Goal: Task Accomplishment & Management: Use online tool/utility

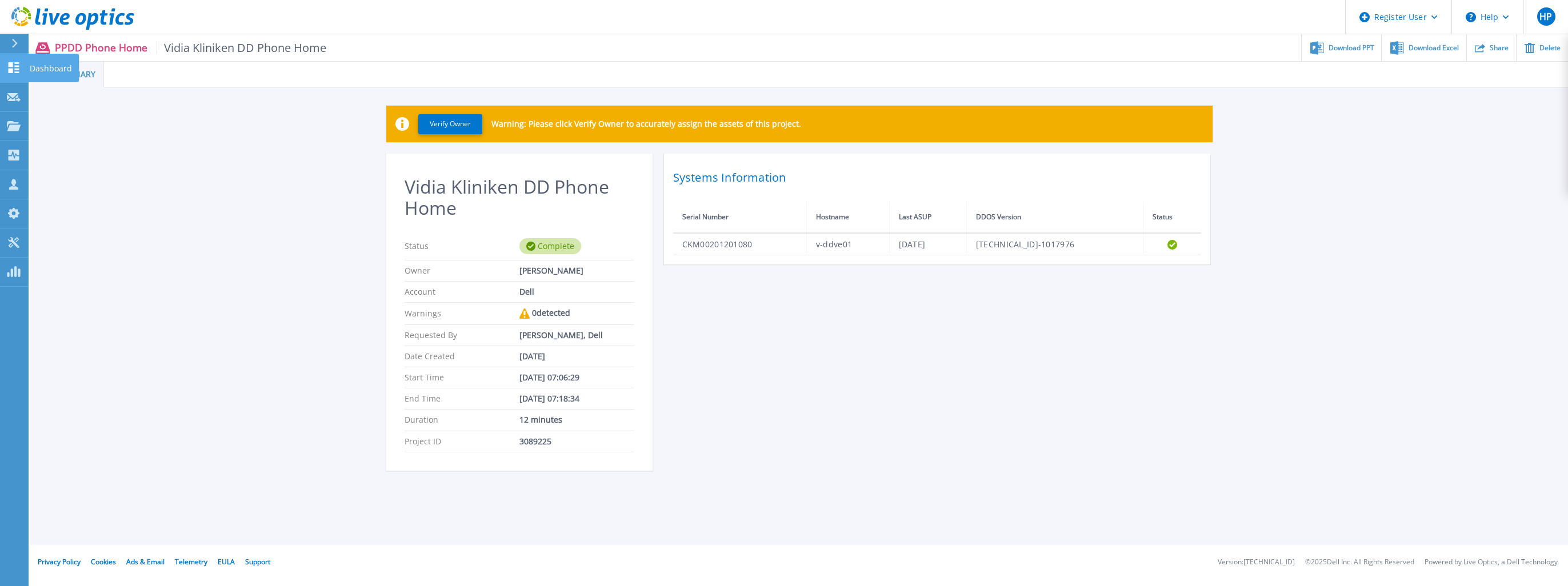
click at [16, 63] on icon at bounding box center [14, 67] width 11 height 11
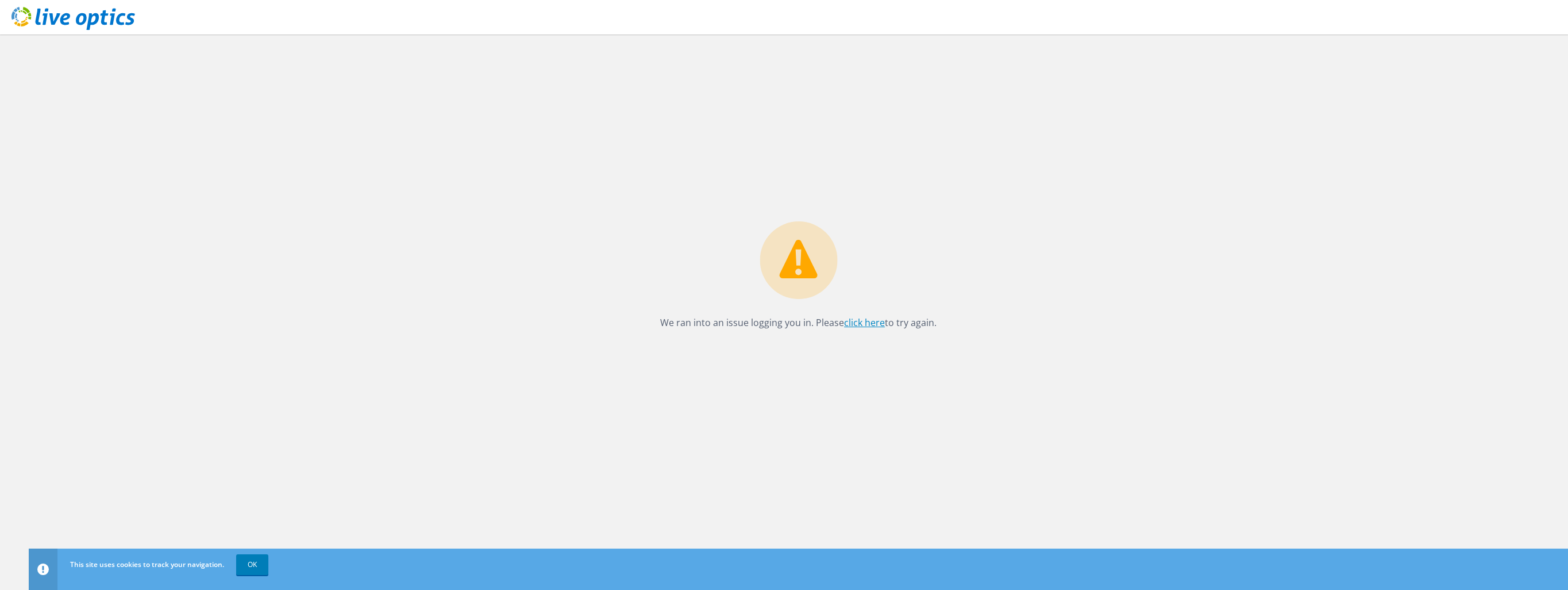
click at [857, 324] on link "click here" at bounding box center [864, 323] width 41 height 13
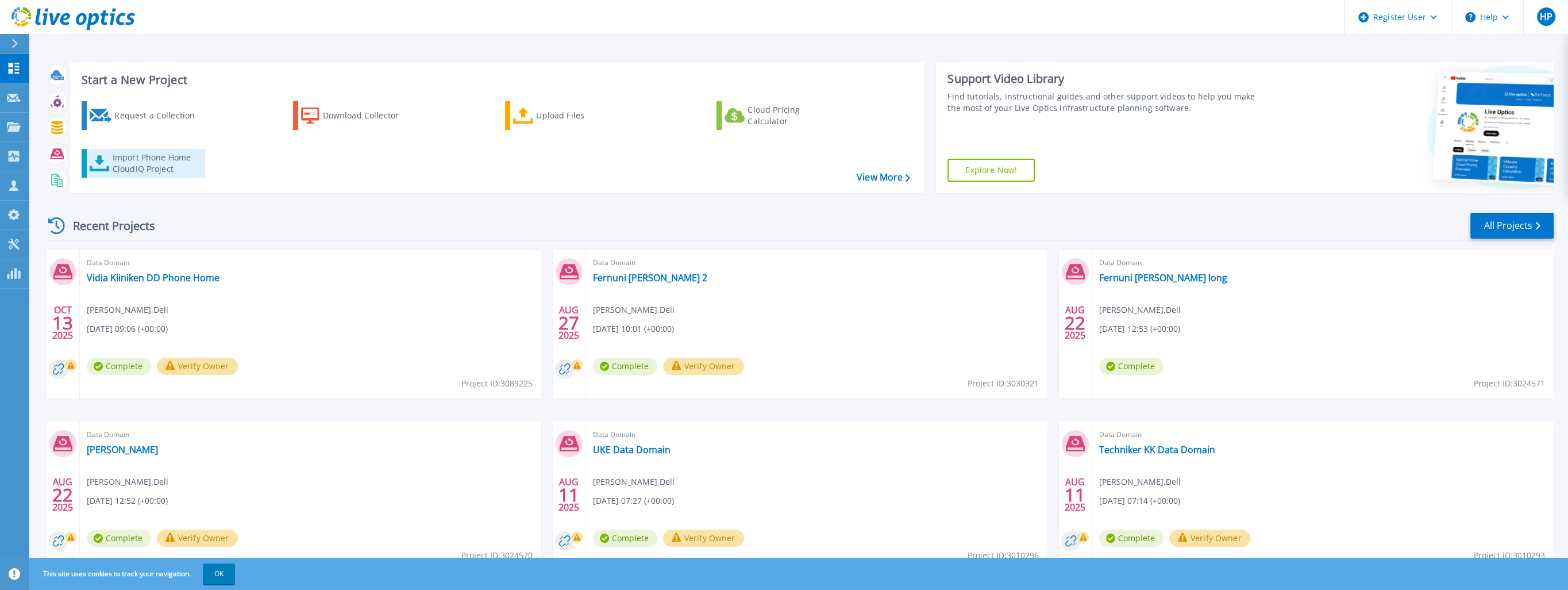
click at [115, 161] on div "Import Phone Home CloudIQ Project" at bounding box center [157, 164] width 90 height 23
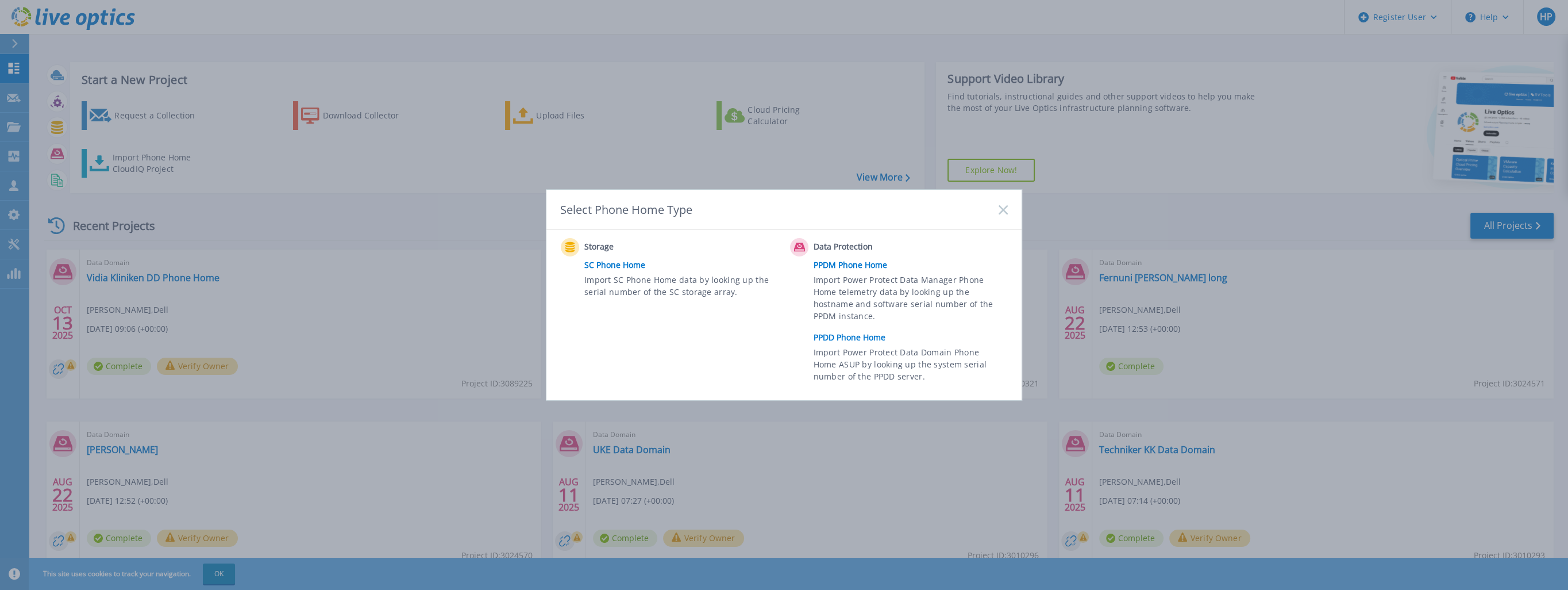
click at [846, 266] on link "PPDM Phone Home" at bounding box center [913, 265] width 200 height 17
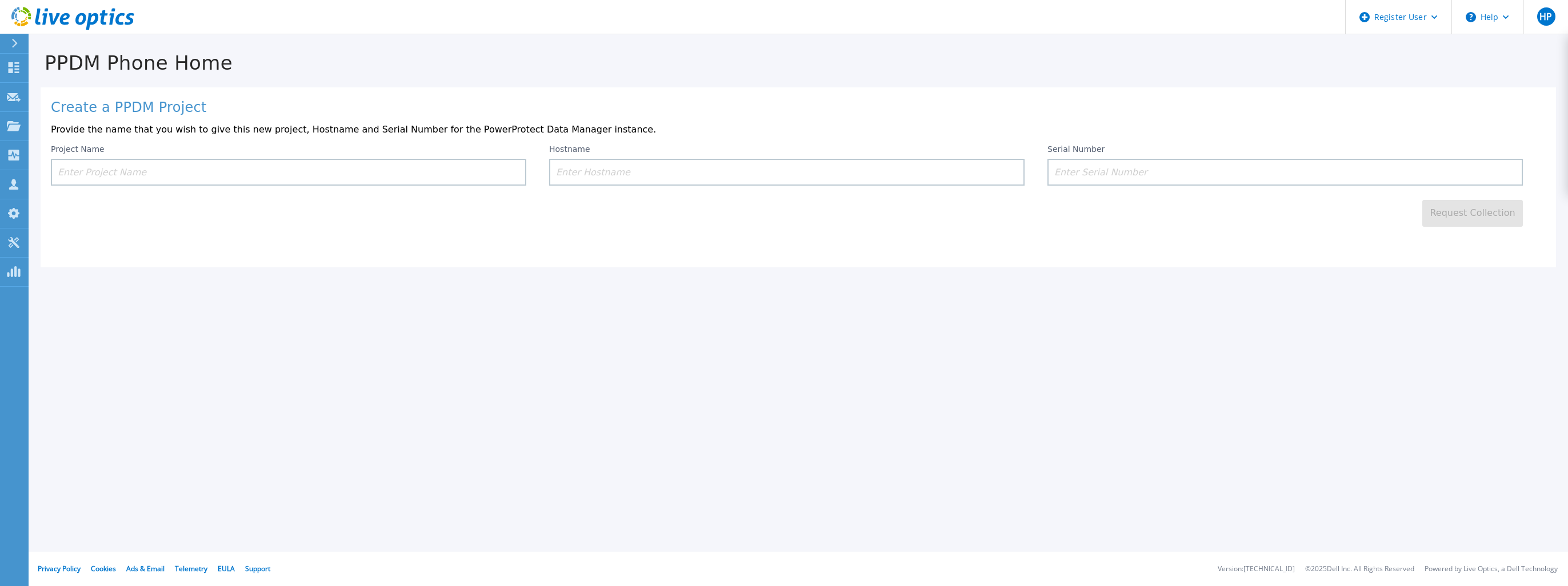
click at [133, 173] on input at bounding box center [288, 173] width 476 height 27
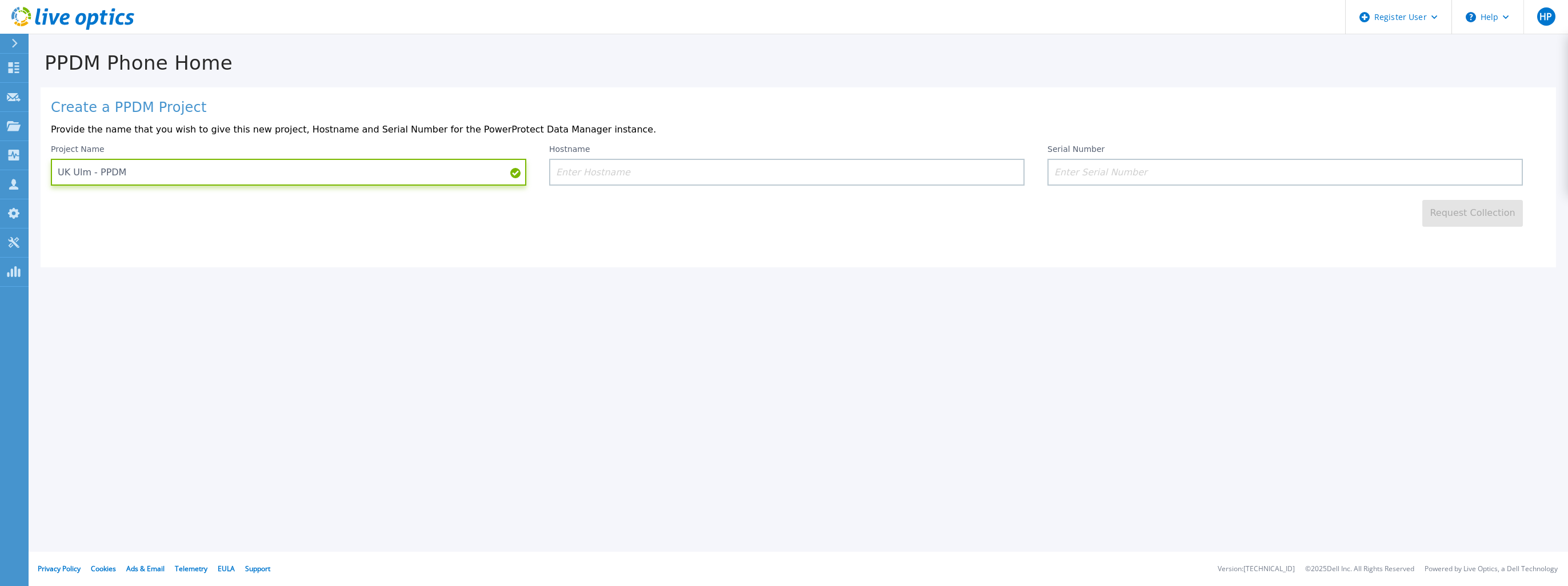
type input "UK Ulm - PPDM"
click at [704, 177] on input at bounding box center [787, 173] width 476 height 27
click at [1115, 168] on input at bounding box center [1286, 173] width 476 height 27
paste input "ELMPPD1122M0RH"
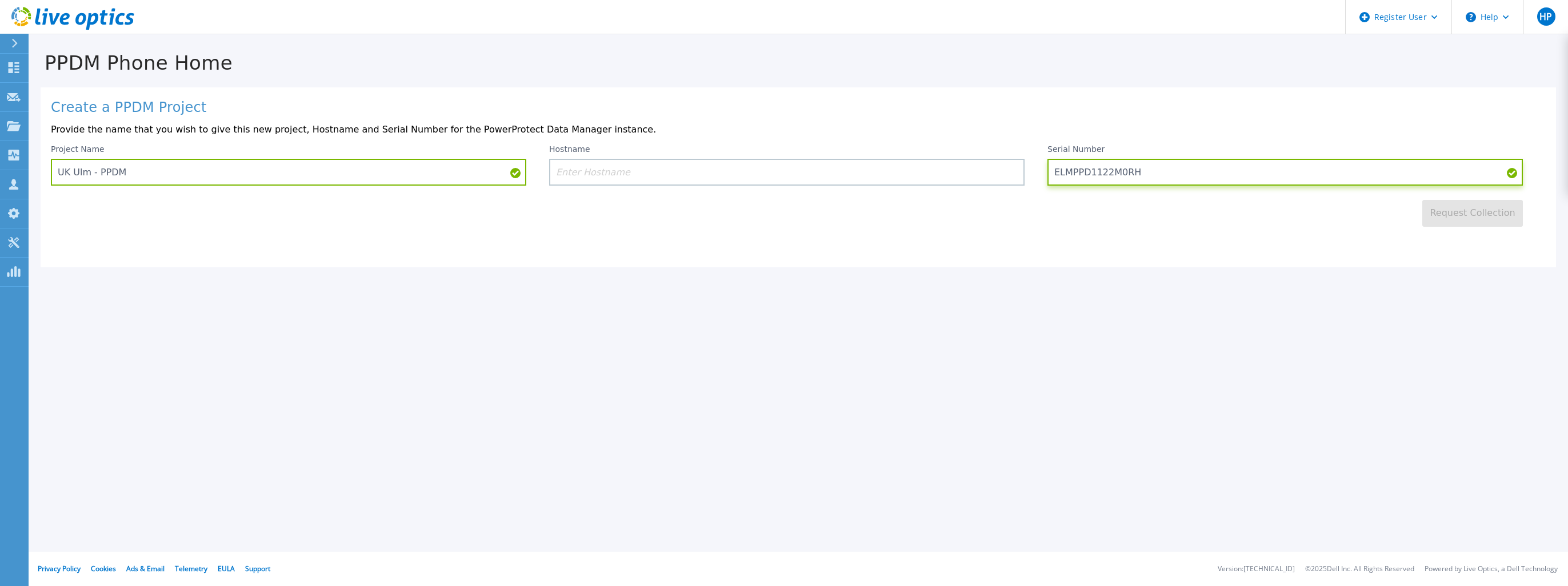
type input "ELMPPD1122M0RH"
click at [1041, 243] on div "Create a PPDM Project Provide the name that you wish to give this new project, …" at bounding box center [798, 178] width 1516 height 180
click at [869, 168] on input at bounding box center [787, 173] width 476 height 27
click at [197, 329] on div "PPDM Phone Home Create a PPDM Project Provide the name that you wish to give th…" at bounding box center [784, 293] width 1568 height 586
click at [574, 180] on input at bounding box center [787, 173] width 476 height 27
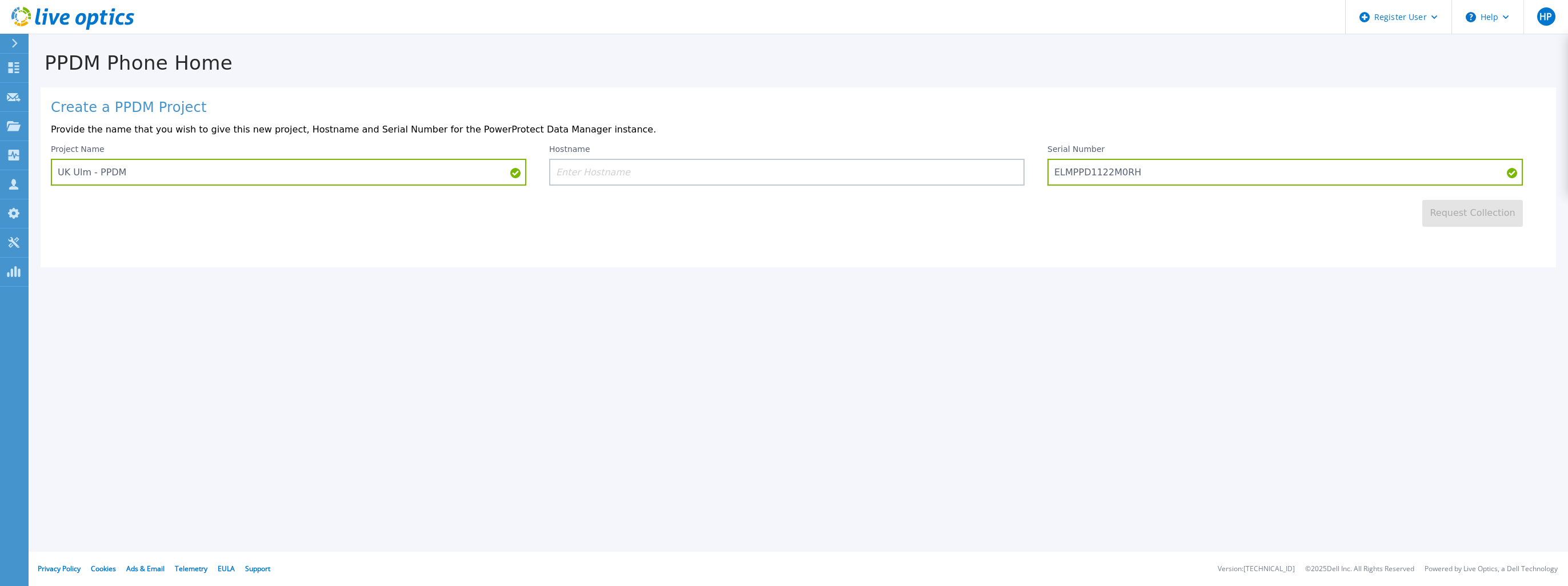
paste input "iflbk0200"
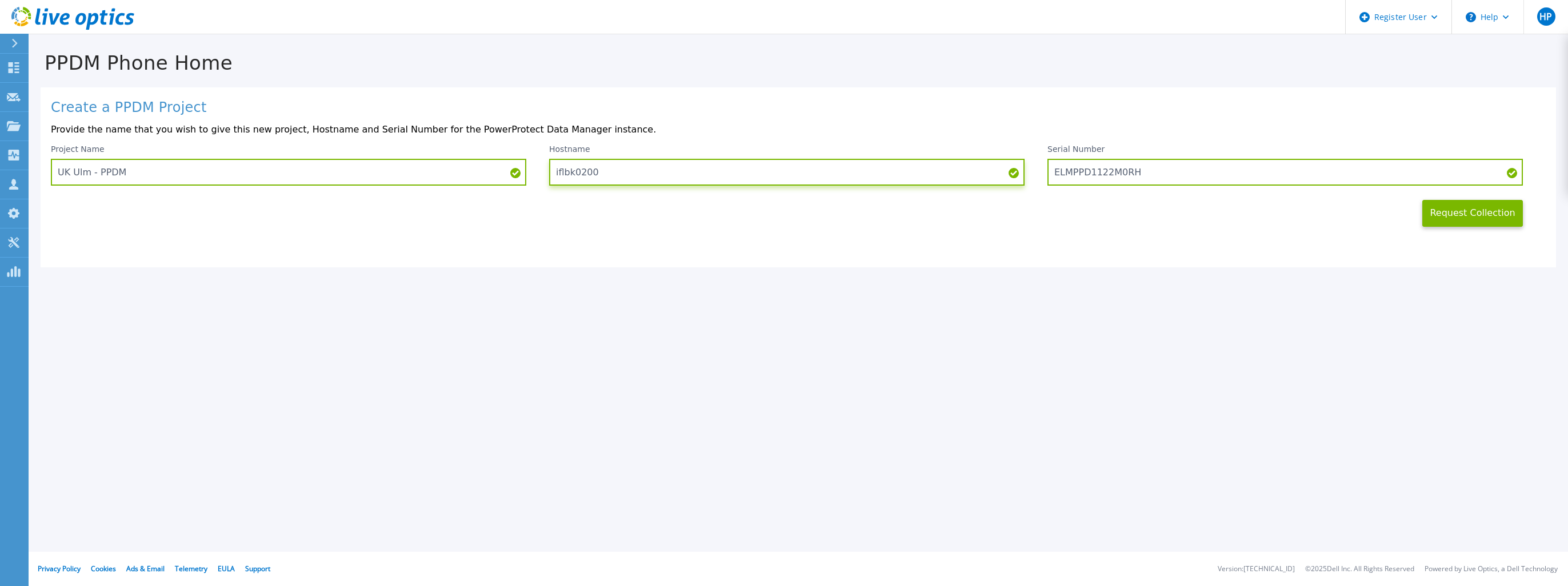
type input "iflbk0200"
click at [1467, 218] on button "Request Collection" at bounding box center [1472, 213] width 101 height 27
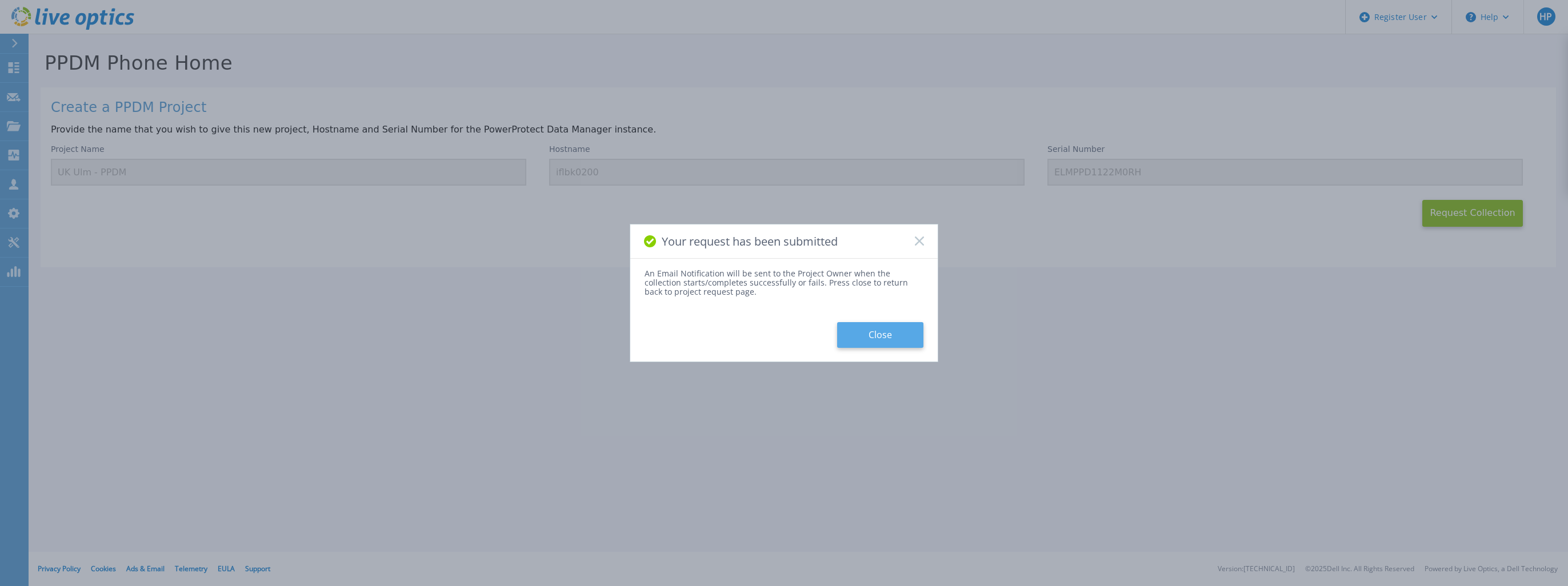
click at [877, 328] on button "Close" at bounding box center [880, 335] width 86 height 26
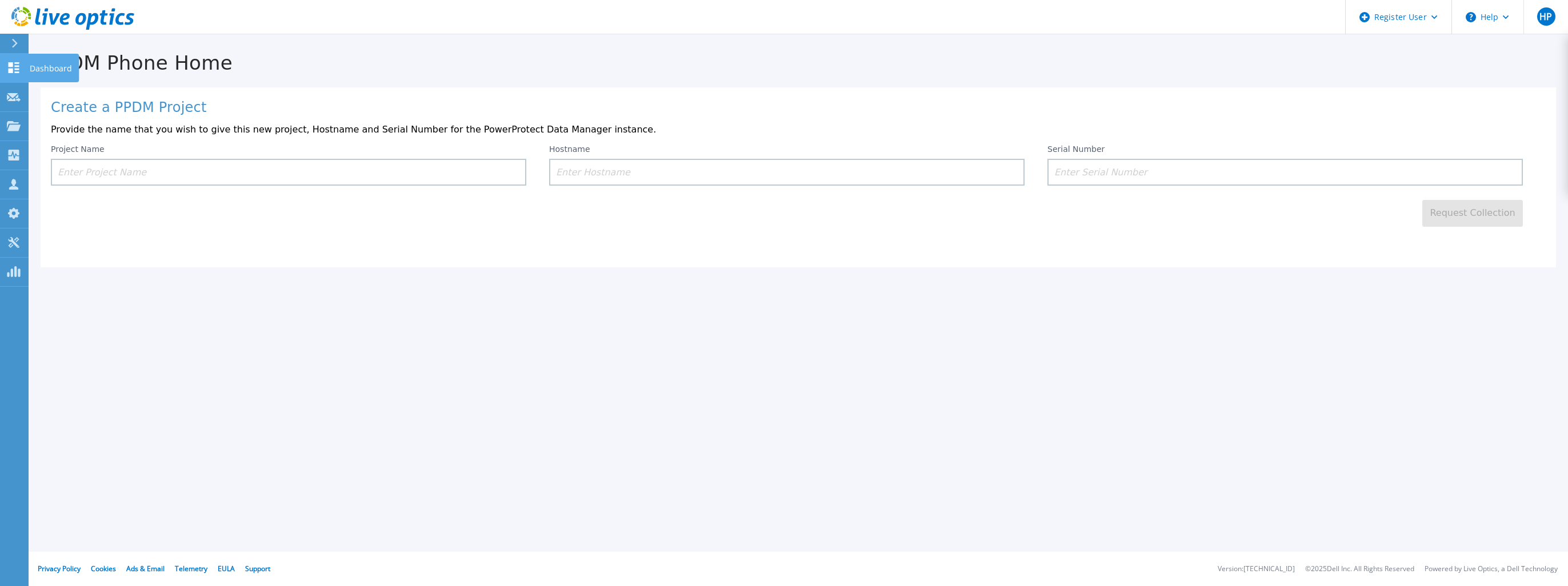
click at [4, 66] on link "Dashboard Dashboard" at bounding box center [14, 68] width 29 height 29
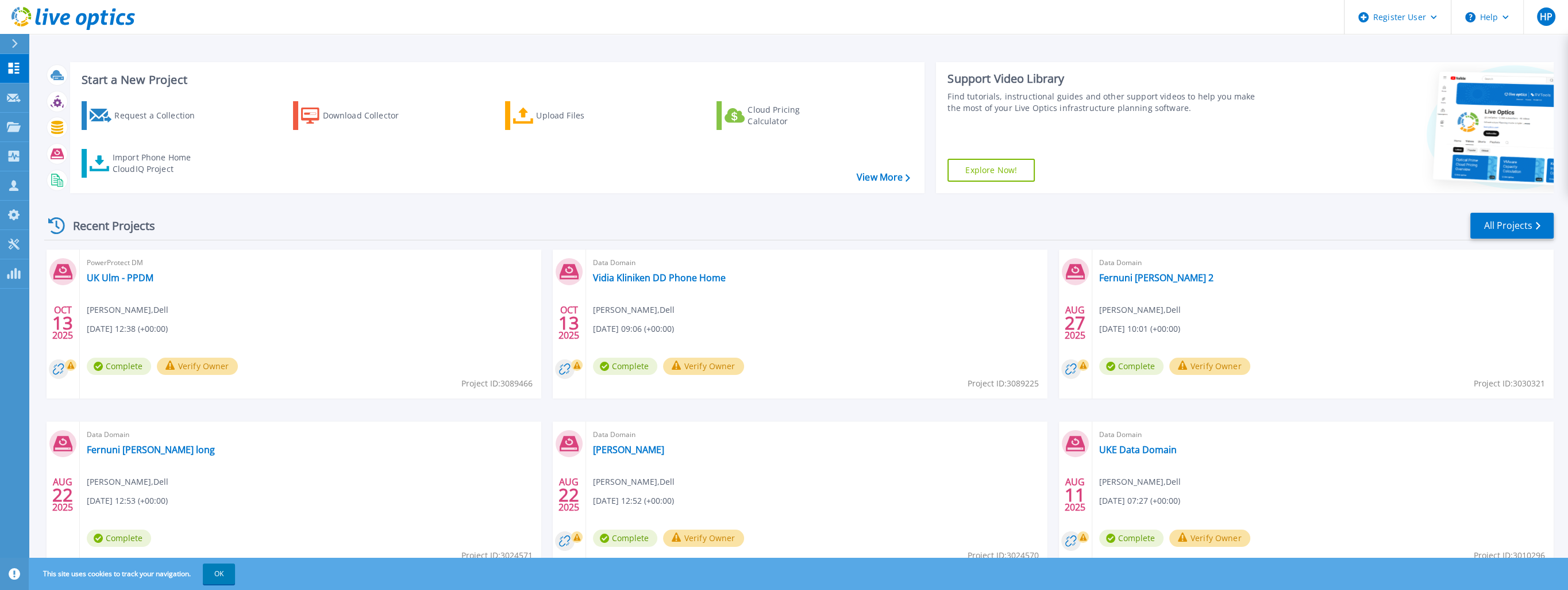
click at [331, 286] on div "PowerProtect DM UK Ulm - PPDM Henning Paul , Dell 10/13/2025, 12:38 (+00:00) Co…" at bounding box center [310, 324] width 461 height 149
click at [137, 274] on link "UK Ulm - PPDM" at bounding box center [120, 278] width 67 height 11
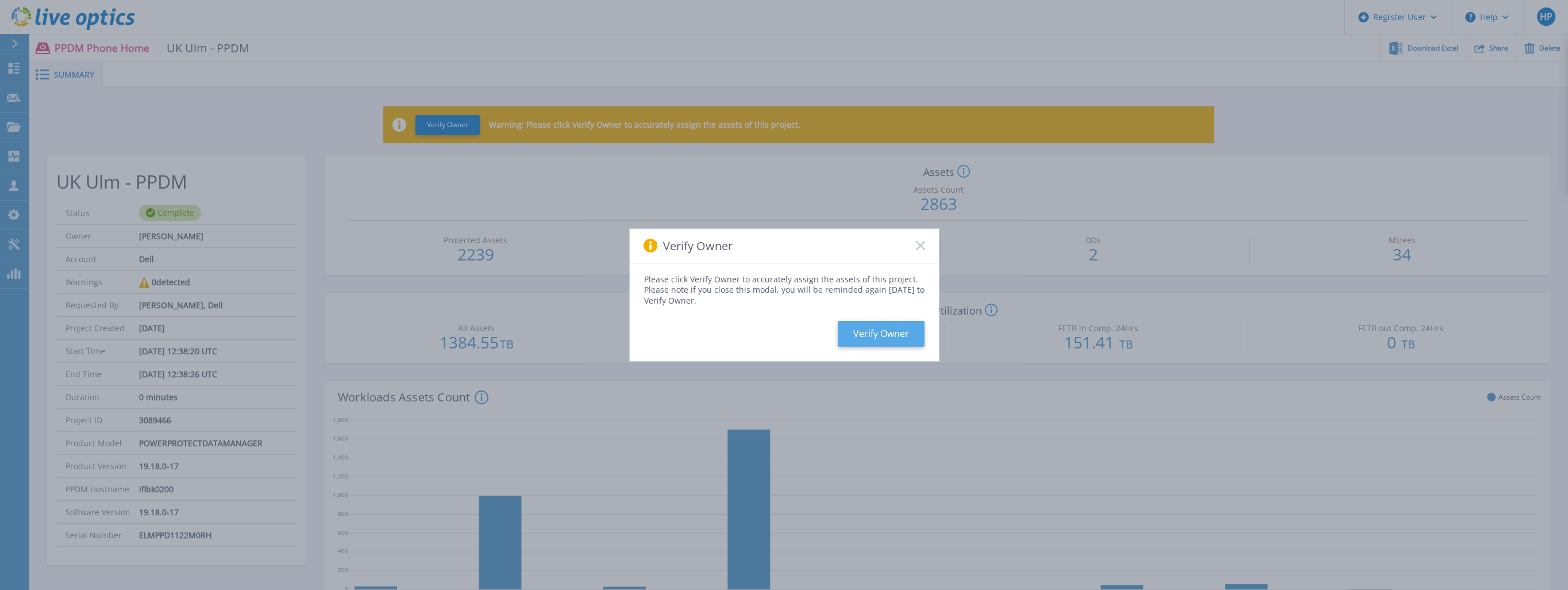
click at [897, 344] on button "Verify Owner" at bounding box center [881, 334] width 87 height 26
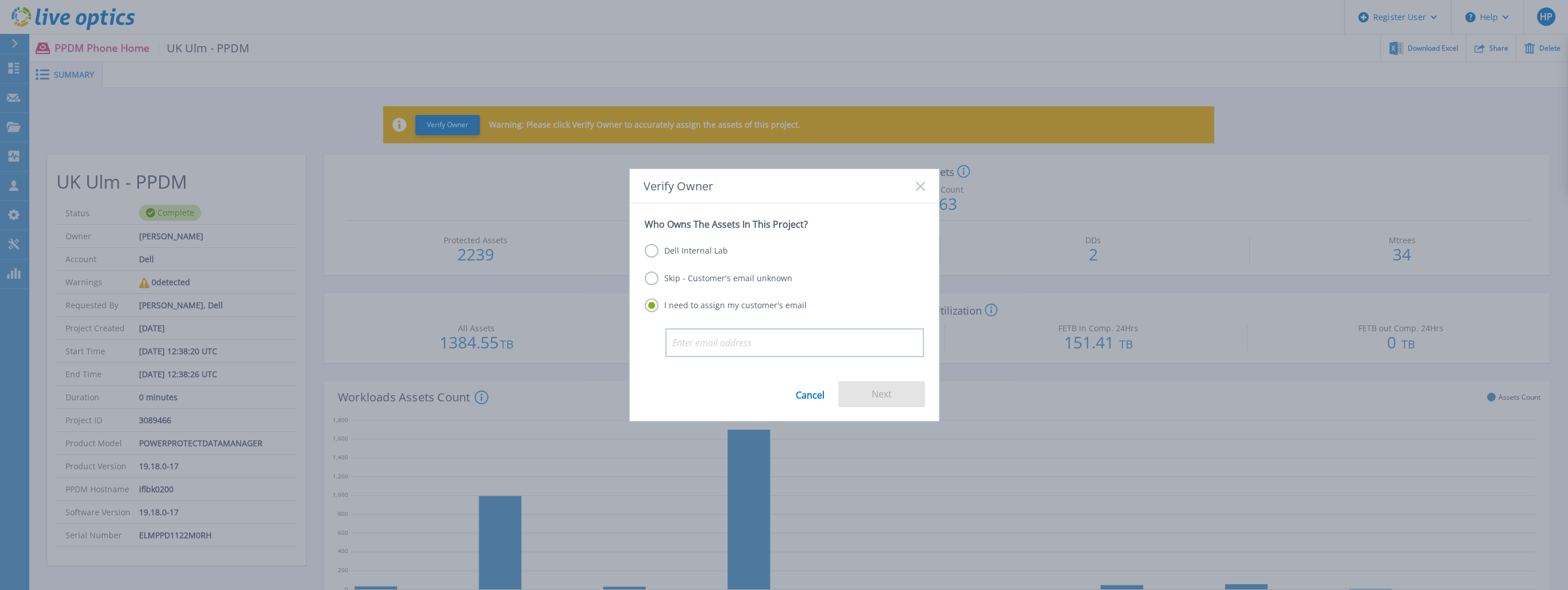
click at [715, 273] on label "Skip - Customer's email unknown" at bounding box center [719, 278] width 148 height 14
click at [0, 0] on input "Skip - Customer's email unknown" at bounding box center [0, 0] width 0 height 0
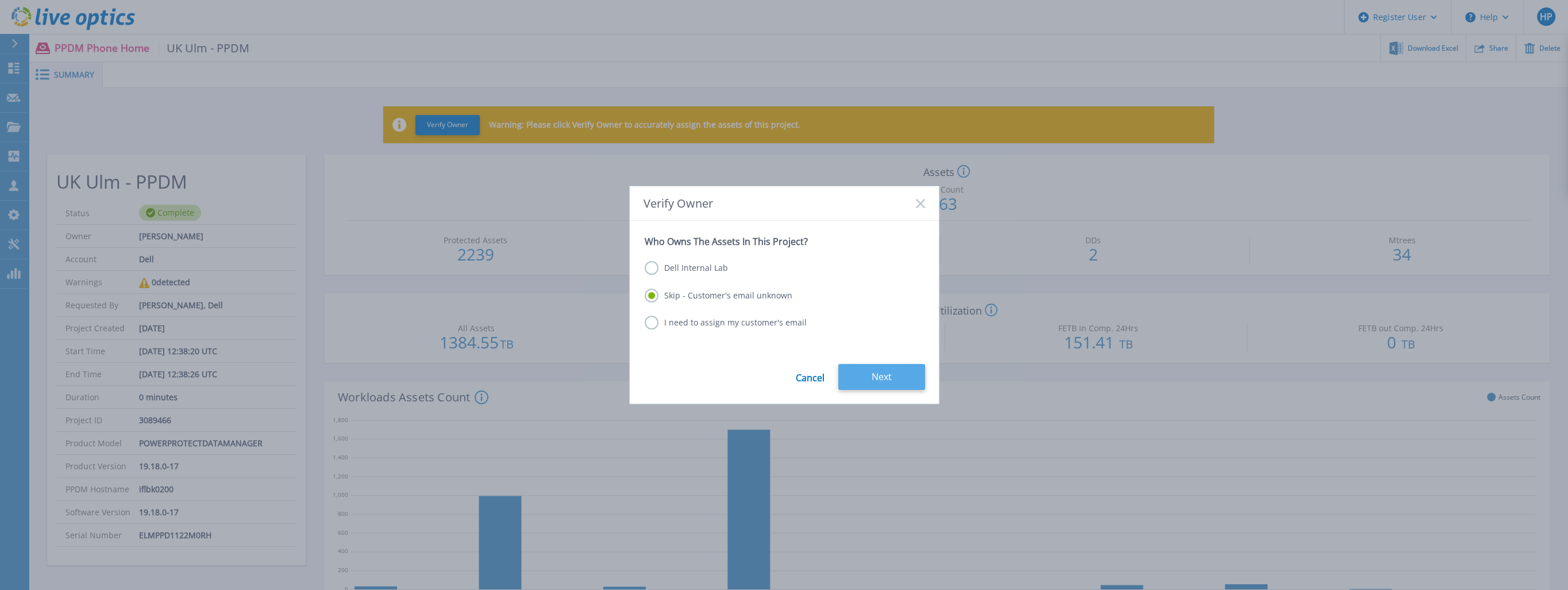
click at [885, 375] on button "Next" at bounding box center [882, 377] width 87 height 26
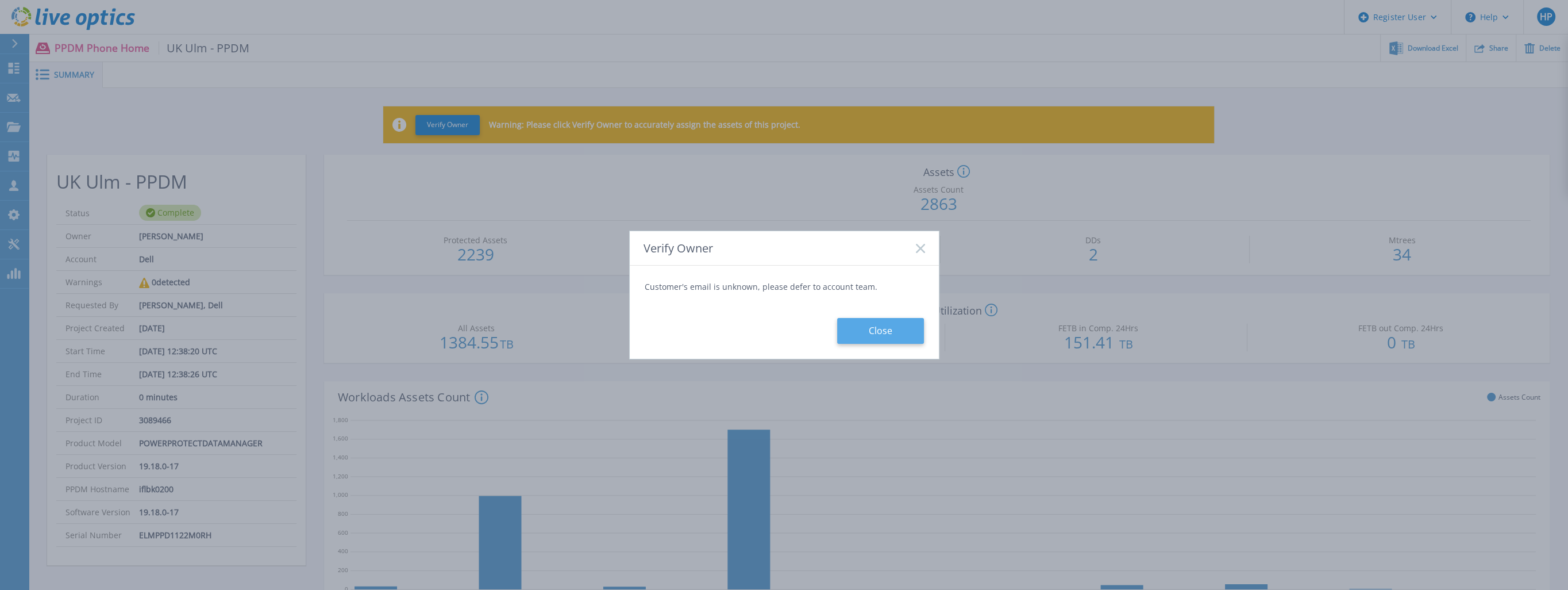
click at [873, 325] on button "Close" at bounding box center [880, 331] width 87 height 26
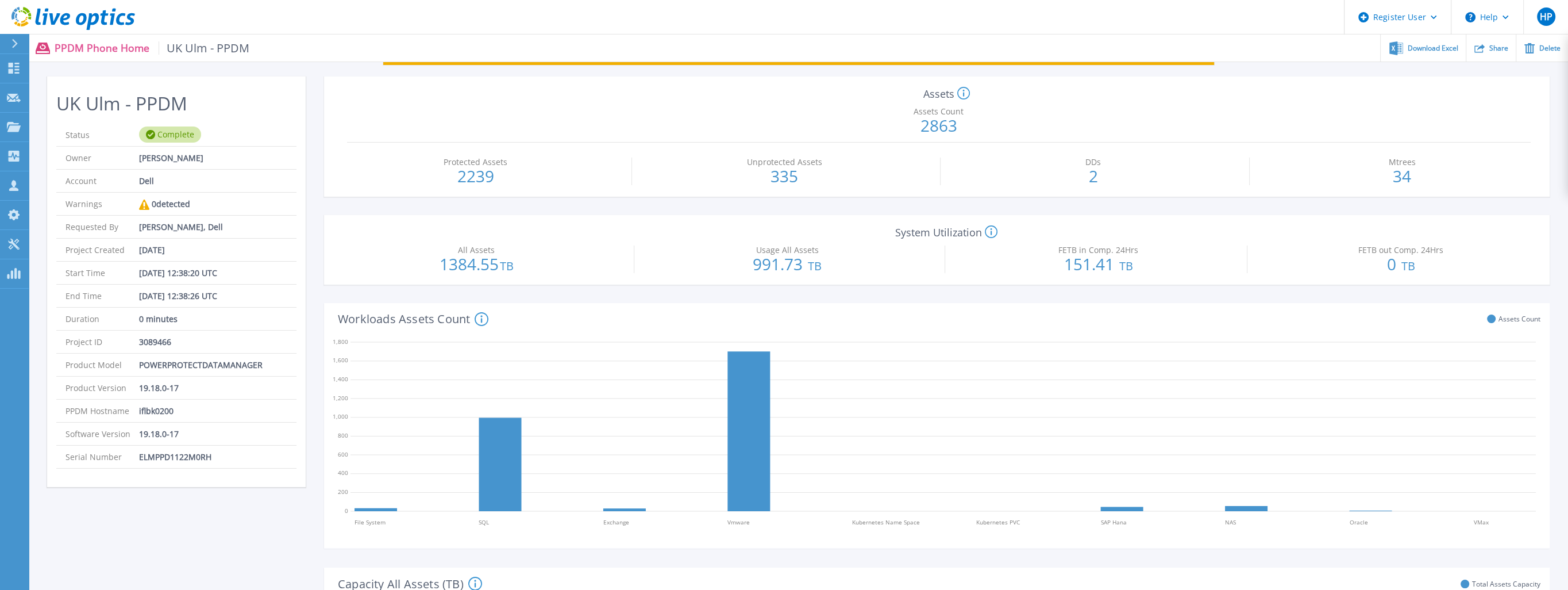
scroll to position [57, 0]
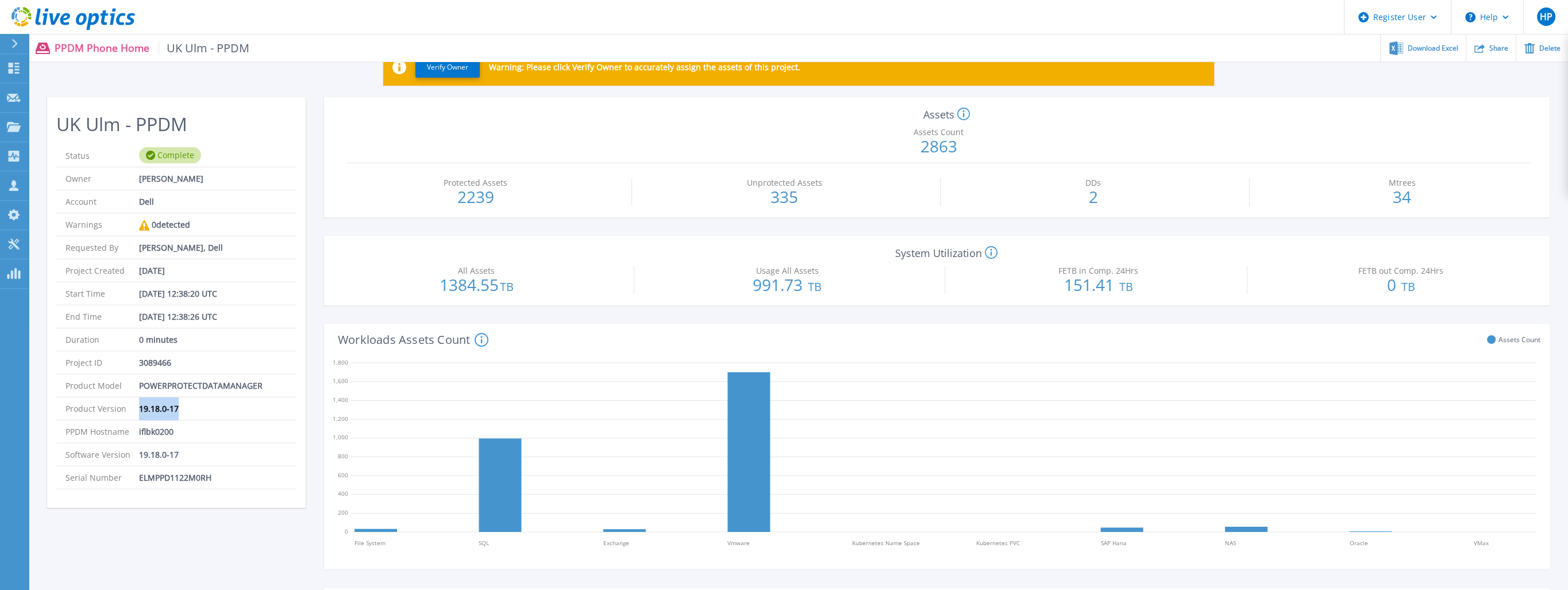
drag, startPoint x: 139, startPoint y: 408, endPoint x: 181, endPoint y: 408, distance: 42.0
click at [181, 408] on li "Product Version 19.18.0-17" at bounding box center [176, 409] width 240 height 23
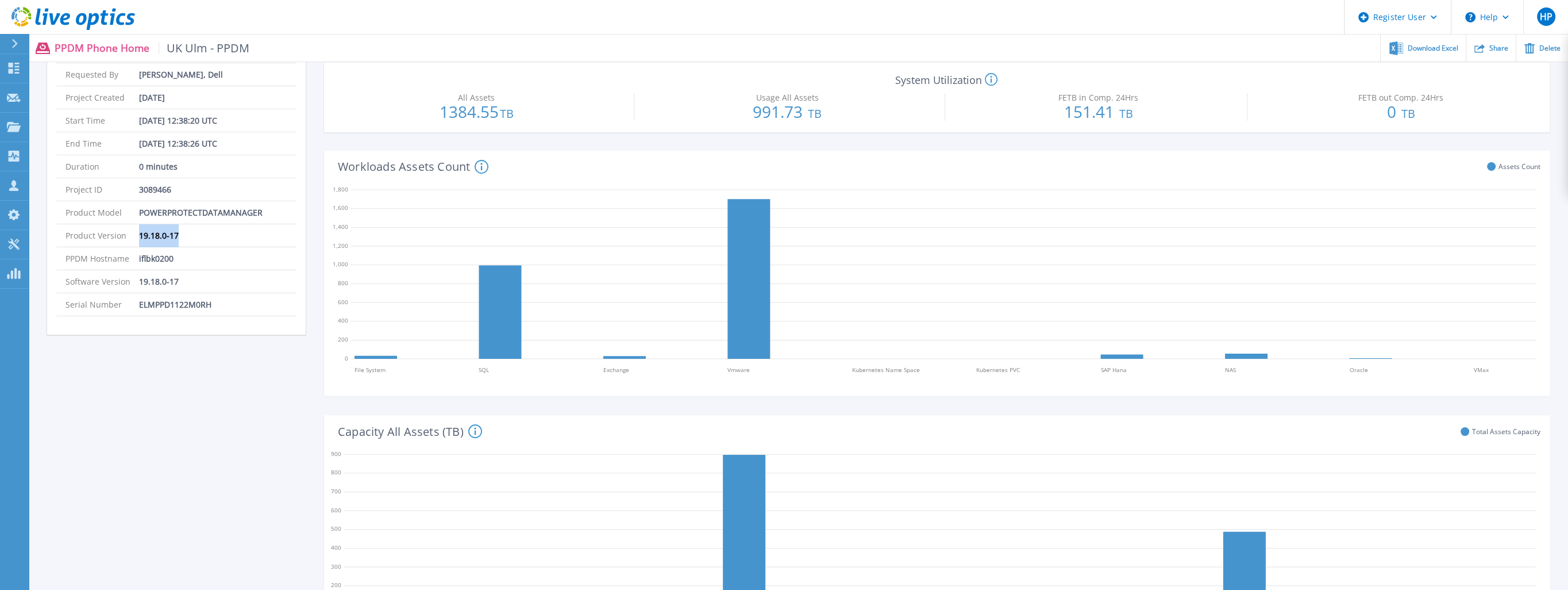
scroll to position [0, 0]
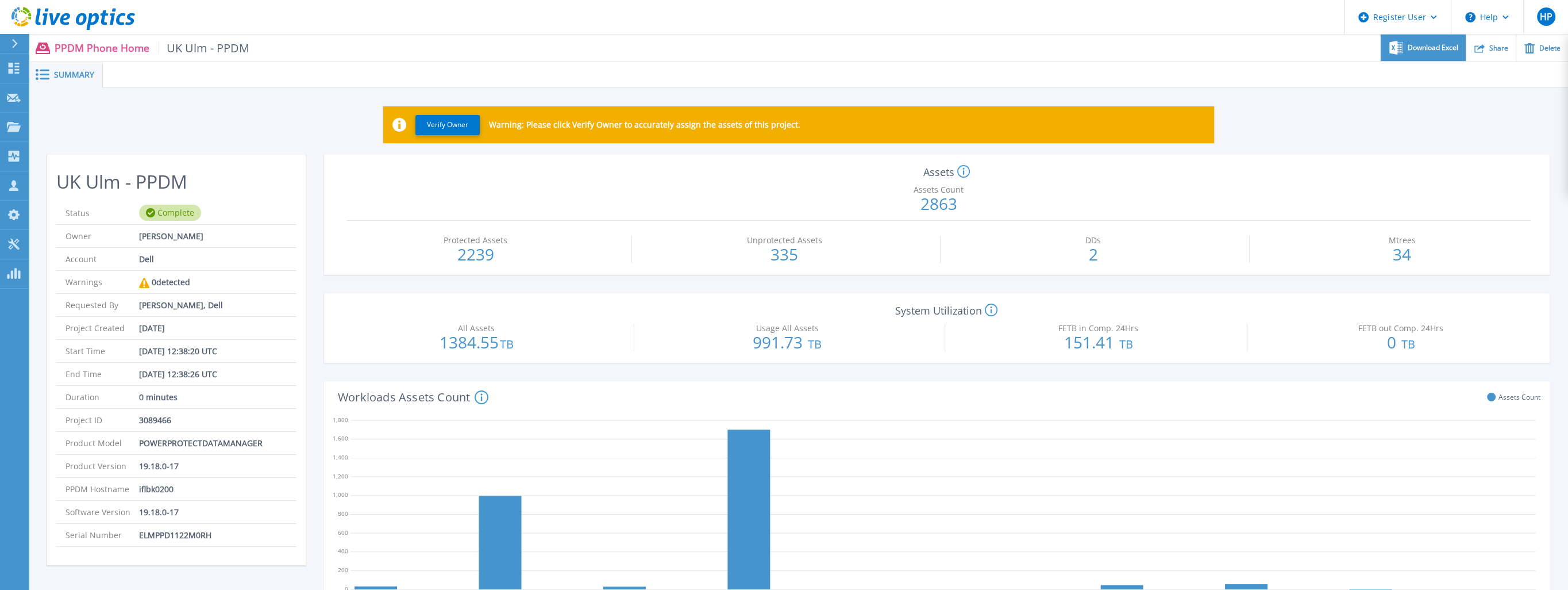
click at [1429, 50] on span "Download Excel" at bounding box center [1433, 48] width 51 height 7
